Goal: Task Accomplishment & Management: Complete application form

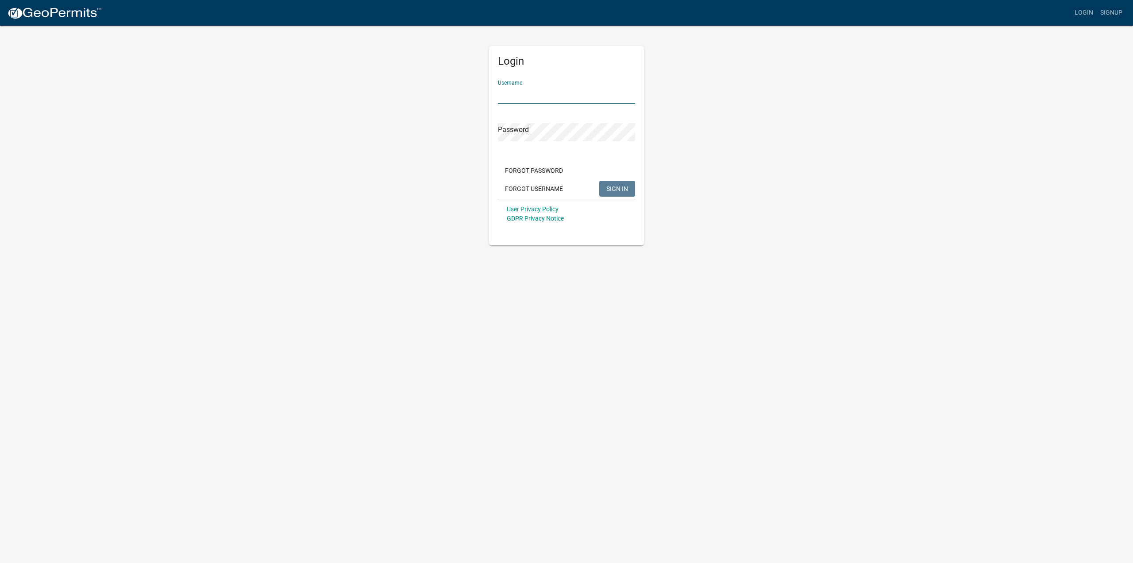
click at [574, 86] on input "Username" at bounding box center [566, 94] width 137 height 18
type input "reeve"
click at [599, 181] on button "SIGN IN" at bounding box center [617, 189] width 36 height 16
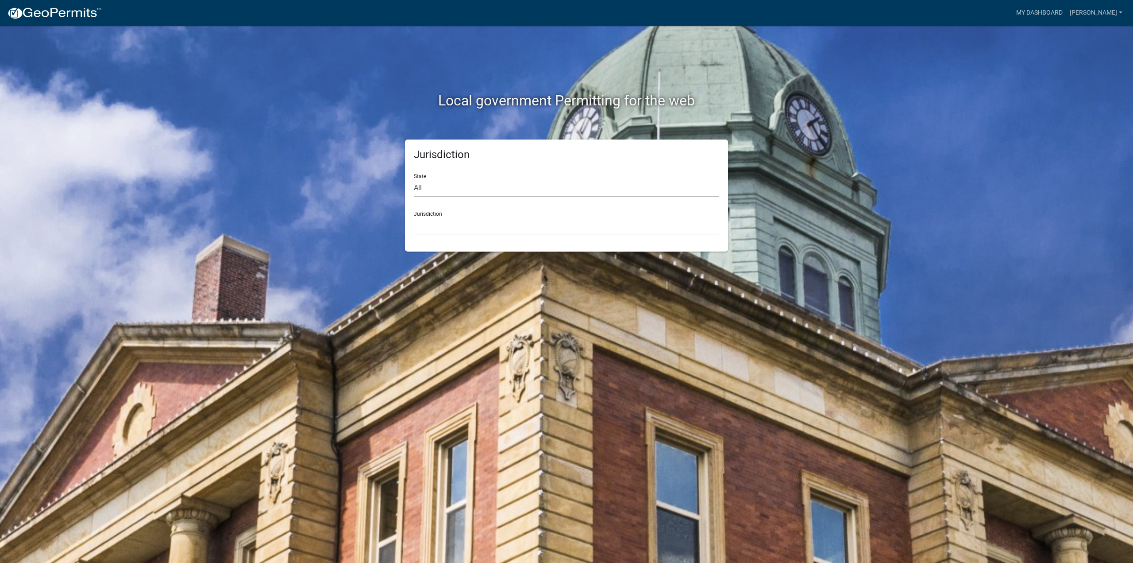
click at [460, 188] on select "All Colorado Georgia Indiana Iowa Kansas Minnesota Ohio South Carolina Wisconsin" at bounding box center [567, 188] width 306 height 18
select select "Georgia"
click at [414, 179] on select "All Colorado Georgia Indiana Iowa Kansas Minnesota Ohio South Carolina Wisconsin" at bounding box center [567, 188] width 306 height 18
click at [468, 213] on div "Jurisdiction Carroll County, Georgia Cook County, Georgia Crawford County, Geor…" at bounding box center [567, 219] width 306 height 31
drag, startPoint x: 459, startPoint y: 213, endPoint x: 433, endPoint y: 230, distance: 31.3
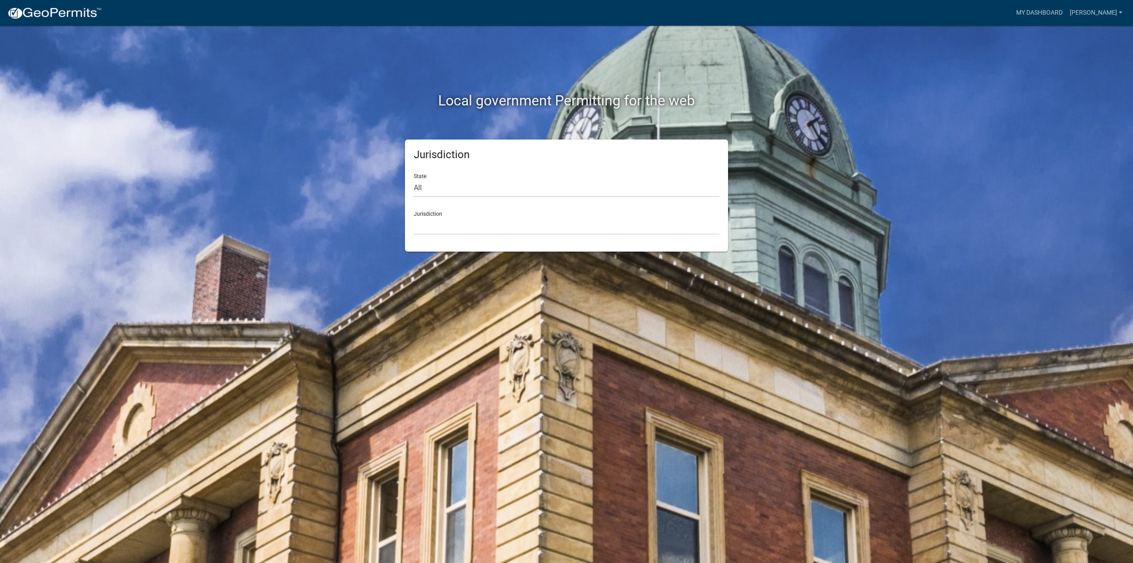
click at [457, 214] on div "Jurisdiction Carroll County, Georgia Cook County, Georgia Crawford County, Geor…" at bounding box center [567, 219] width 306 height 31
click at [433, 231] on select "Carroll County, Georgia Cook County, Georgia Crawford County, Georgia Gilmer Co…" at bounding box center [567, 226] width 306 height 18
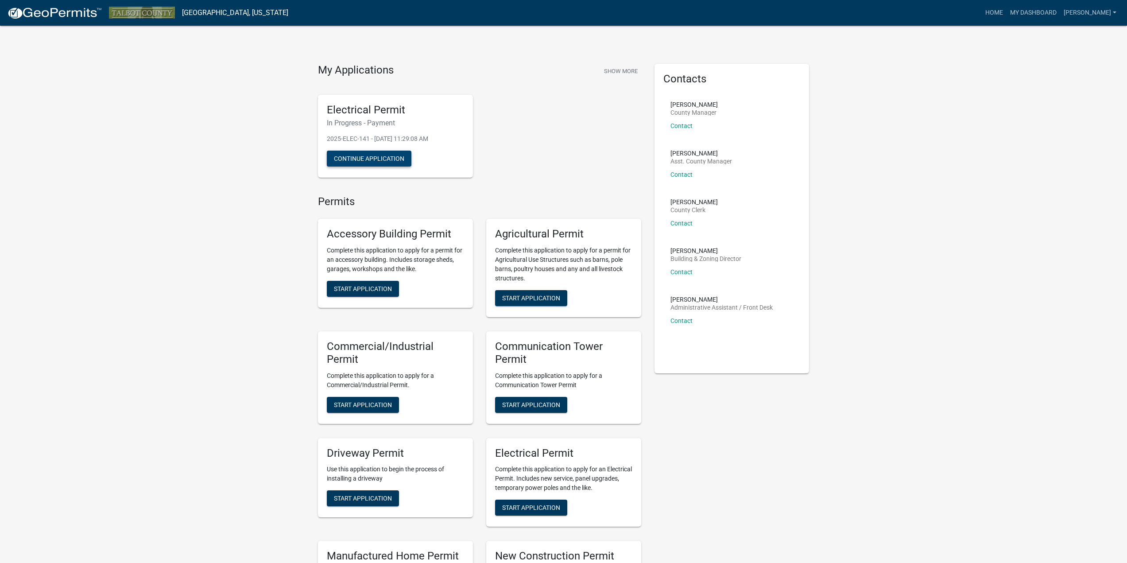
click at [366, 160] on button "Continue Application" at bounding box center [369, 159] width 85 height 16
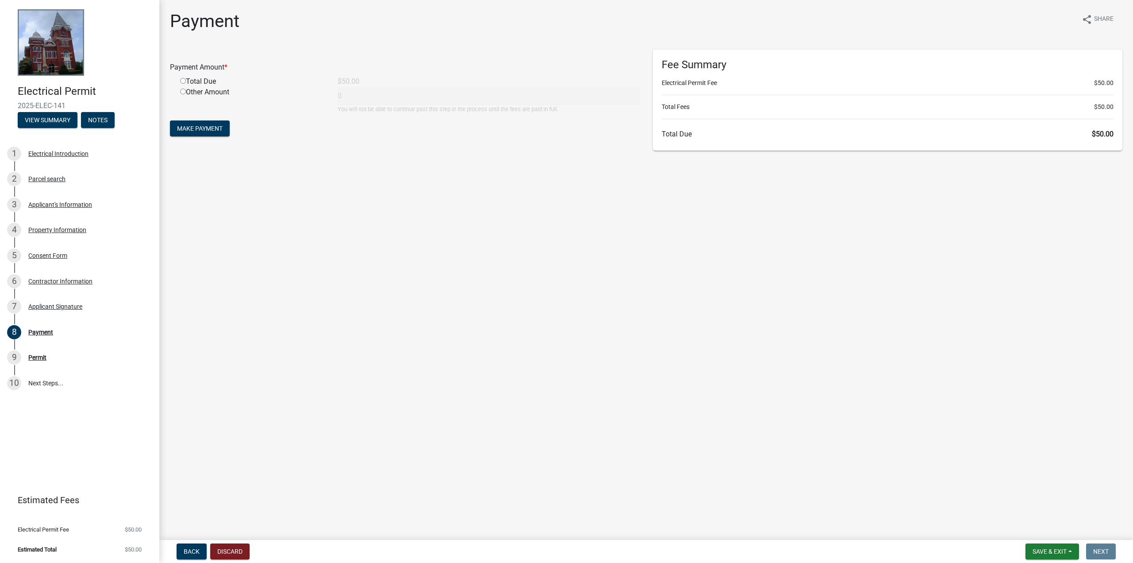
click at [185, 85] on div "Total Due" at bounding box center [253, 81] width 158 height 11
click at [185, 83] on input "radio" at bounding box center [183, 81] width 6 height 6
radio input "true"
type input "50"
click at [192, 129] on span "Make Payment" at bounding box center [200, 128] width 46 height 7
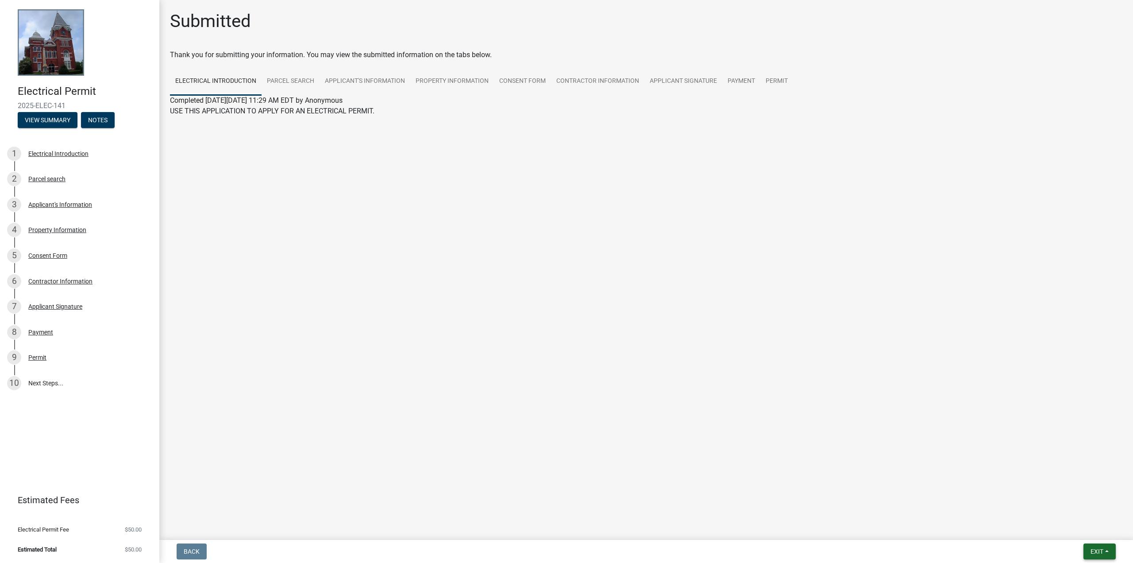
click at [1097, 555] on button "Exit" at bounding box center [1100, 551] width 32 height 16
click at [1066, 527] on button "Save & Exit" at bounding box center [1080, 528] width 71 height 21
